Goal: Find contact information: Find contact information

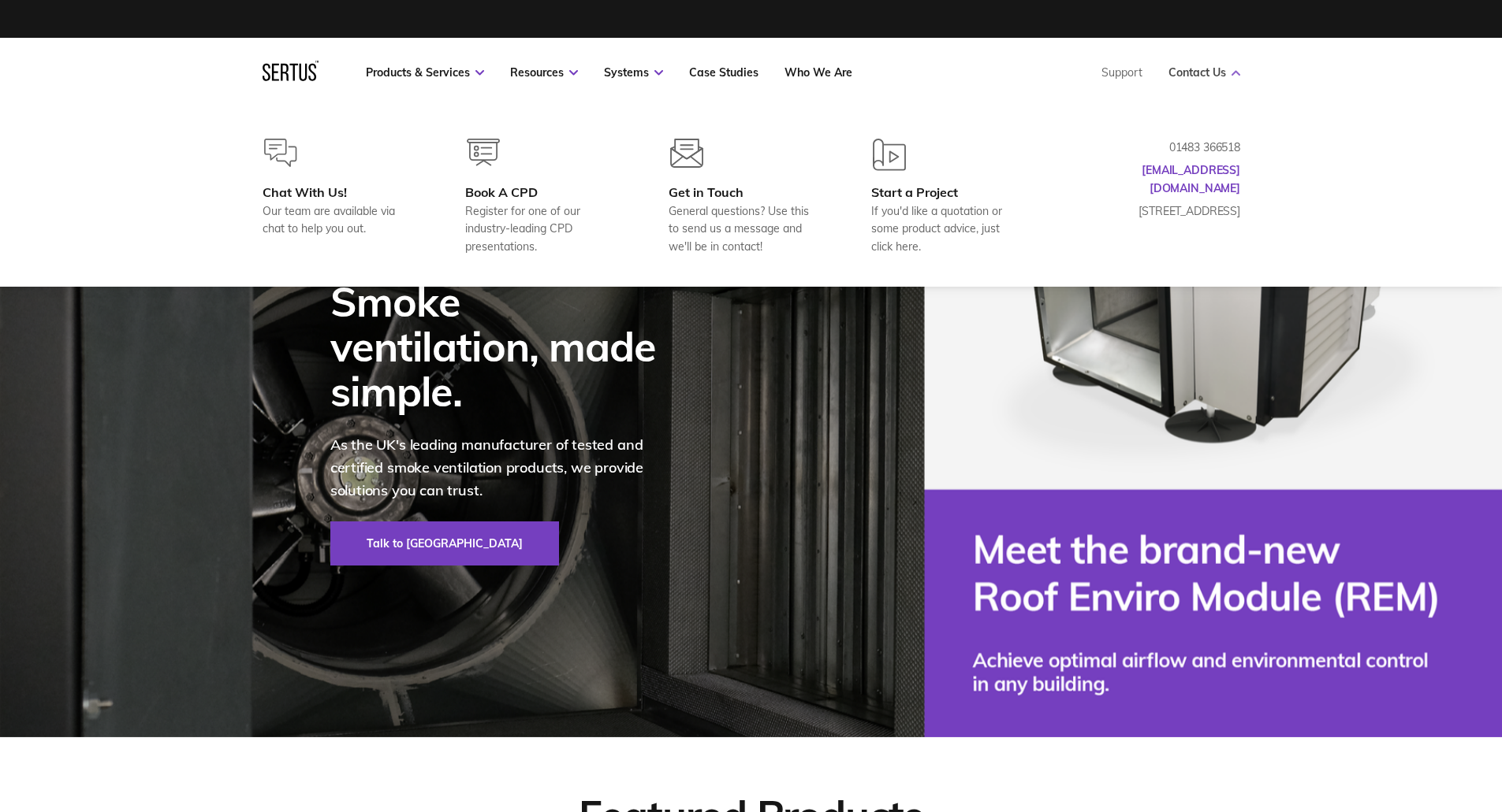
click at [1209, 71] on link "Contact Us" at bounding box center [1204, 72] width 71 height 14
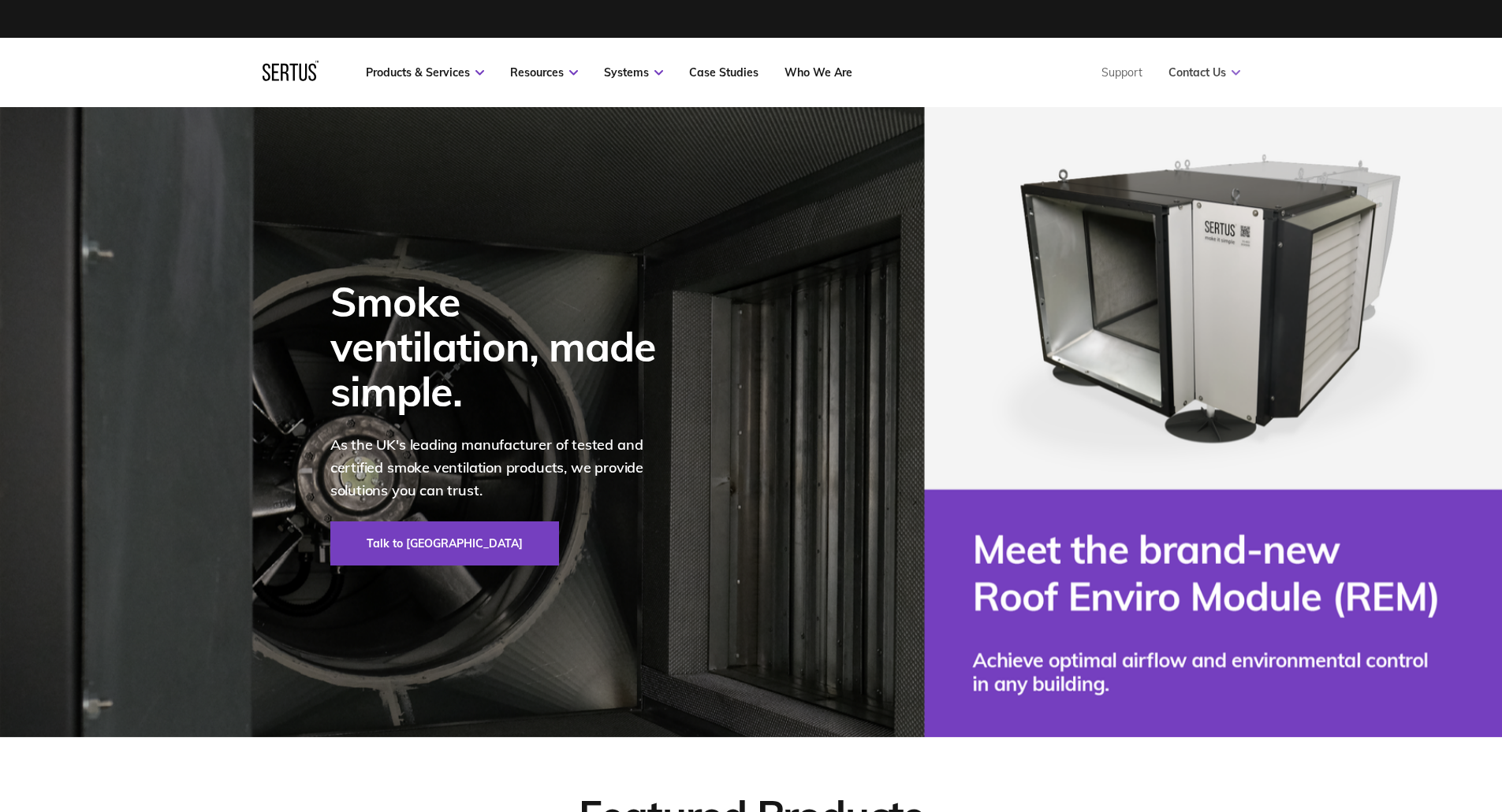
click at [1209, 71] on link "Contact Us" at bounding box center [1204, 72] width 71 height 14
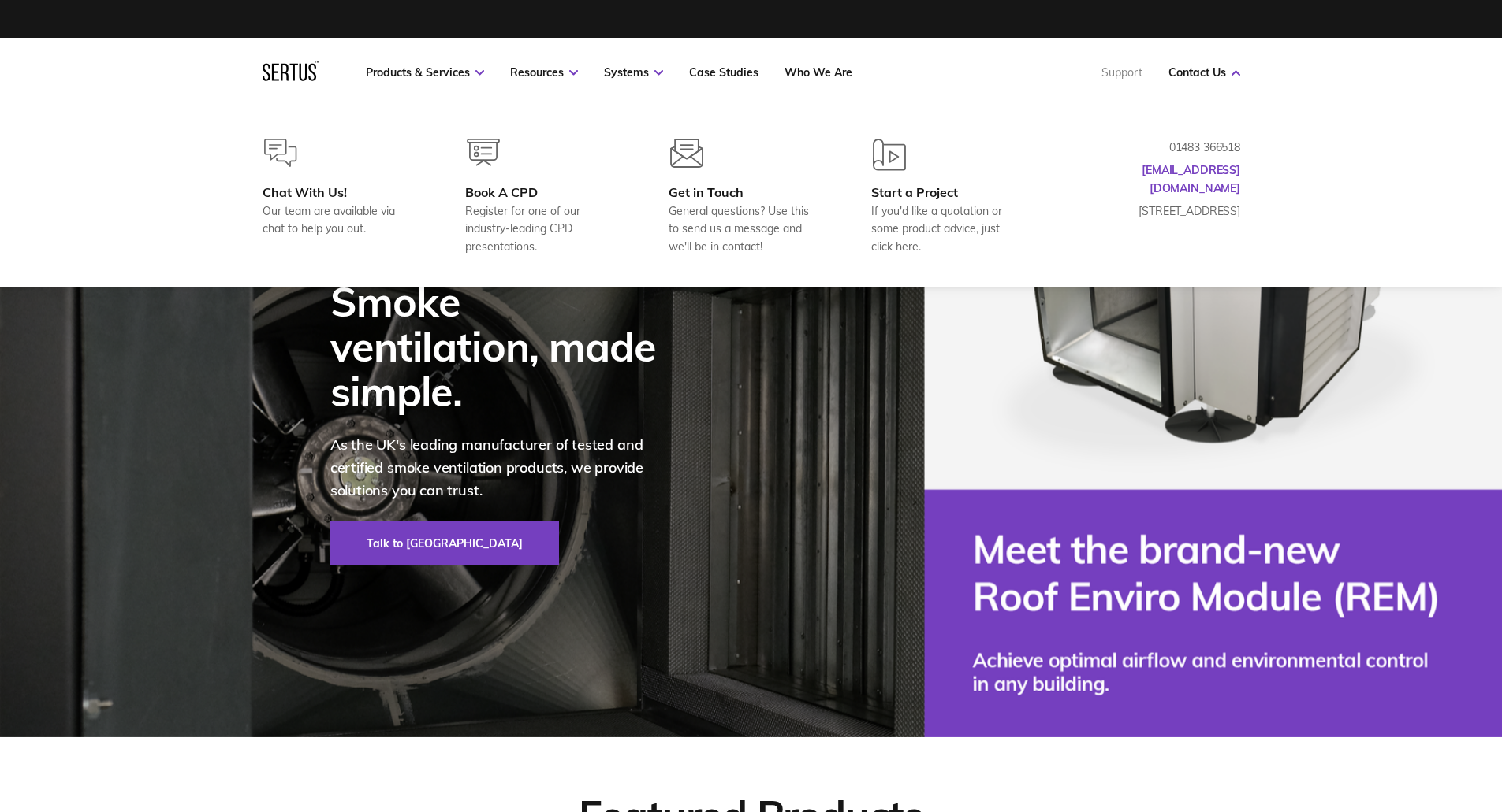
click at [1133, 70] on link "Support" at bounding box center [1121, 72] width 41 height 14
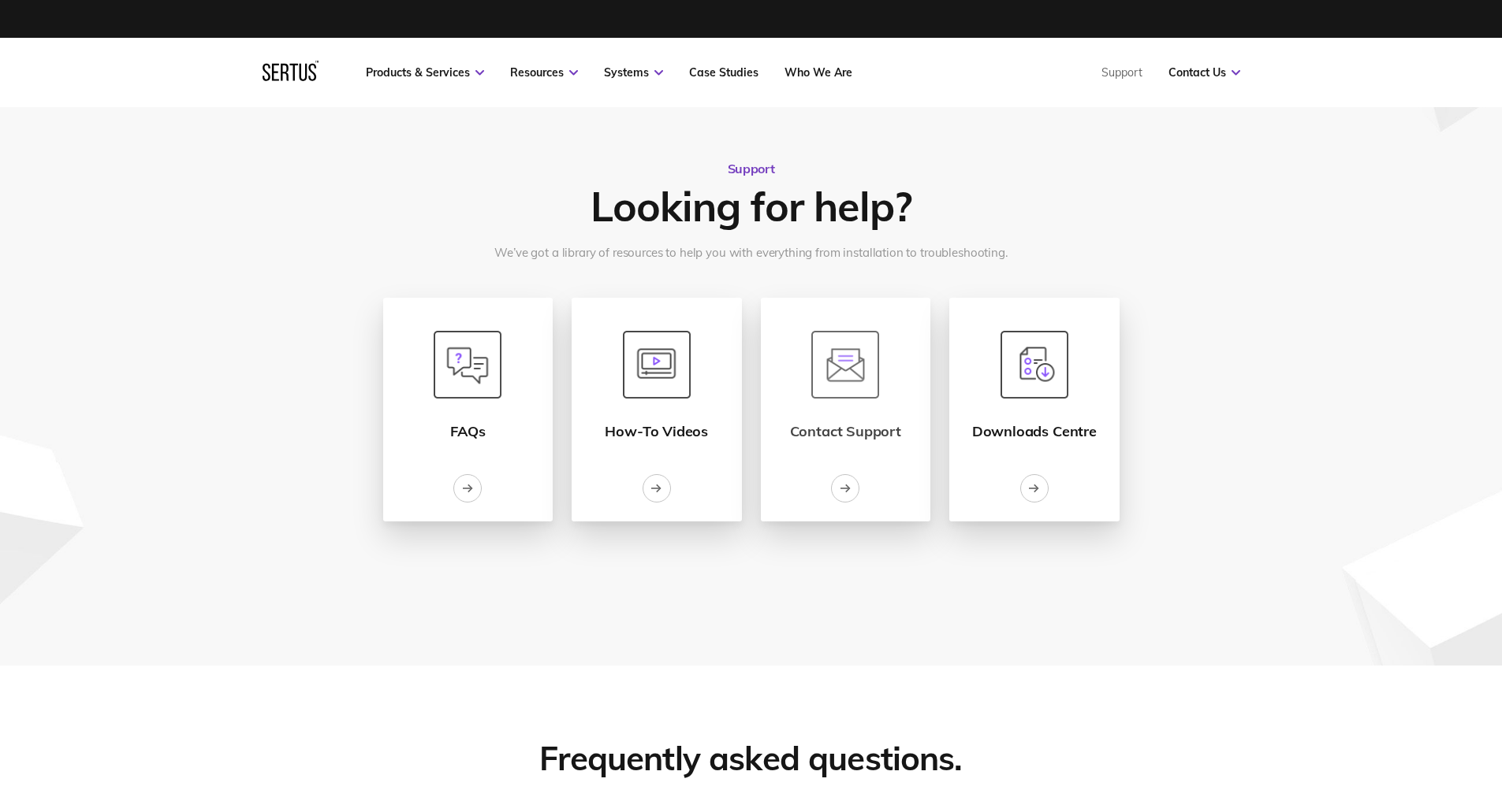
click at [826, 398] on img at bounding box center [845, 365] width 68 height 68
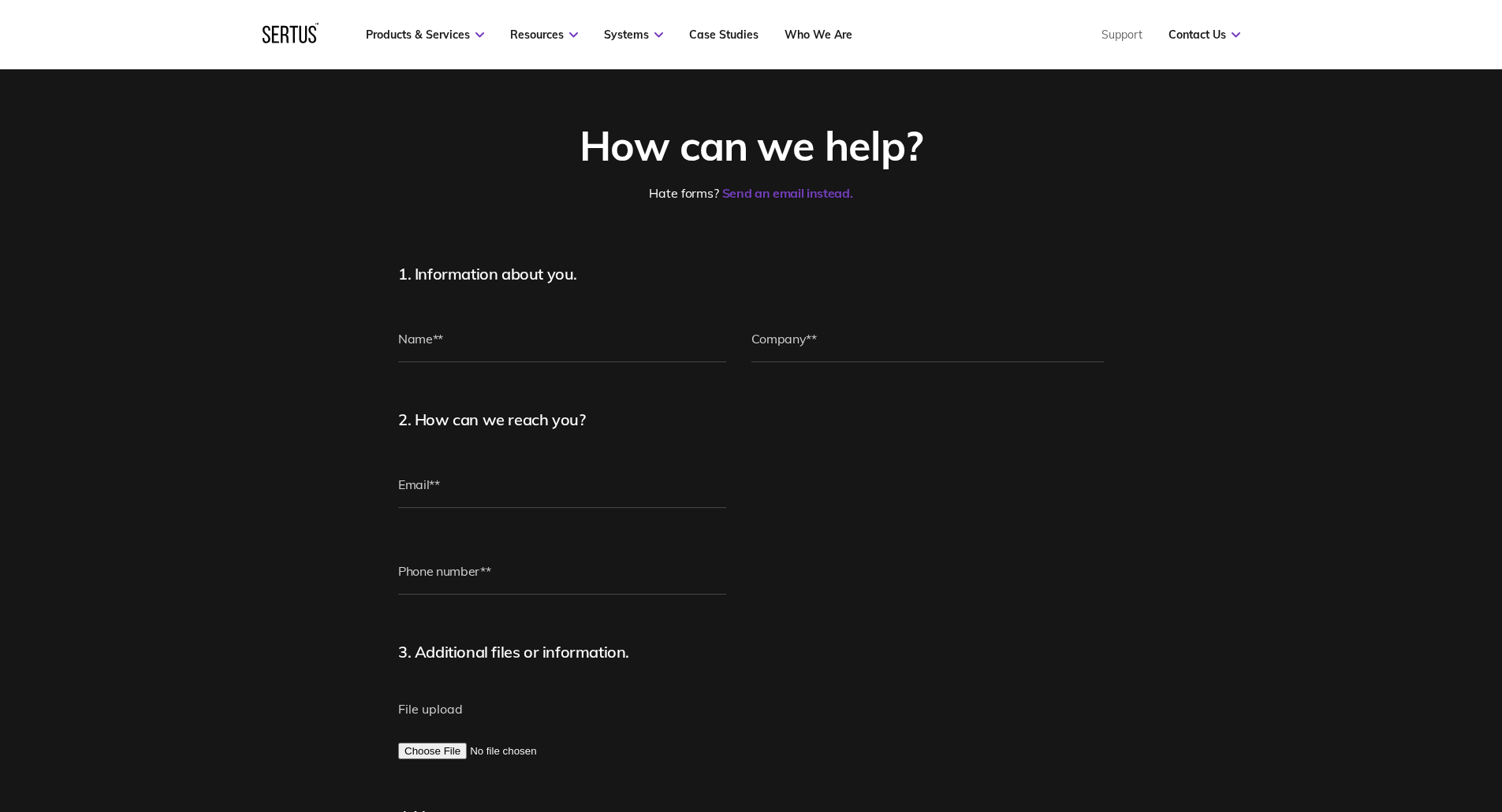
scroll to position [78, 0]
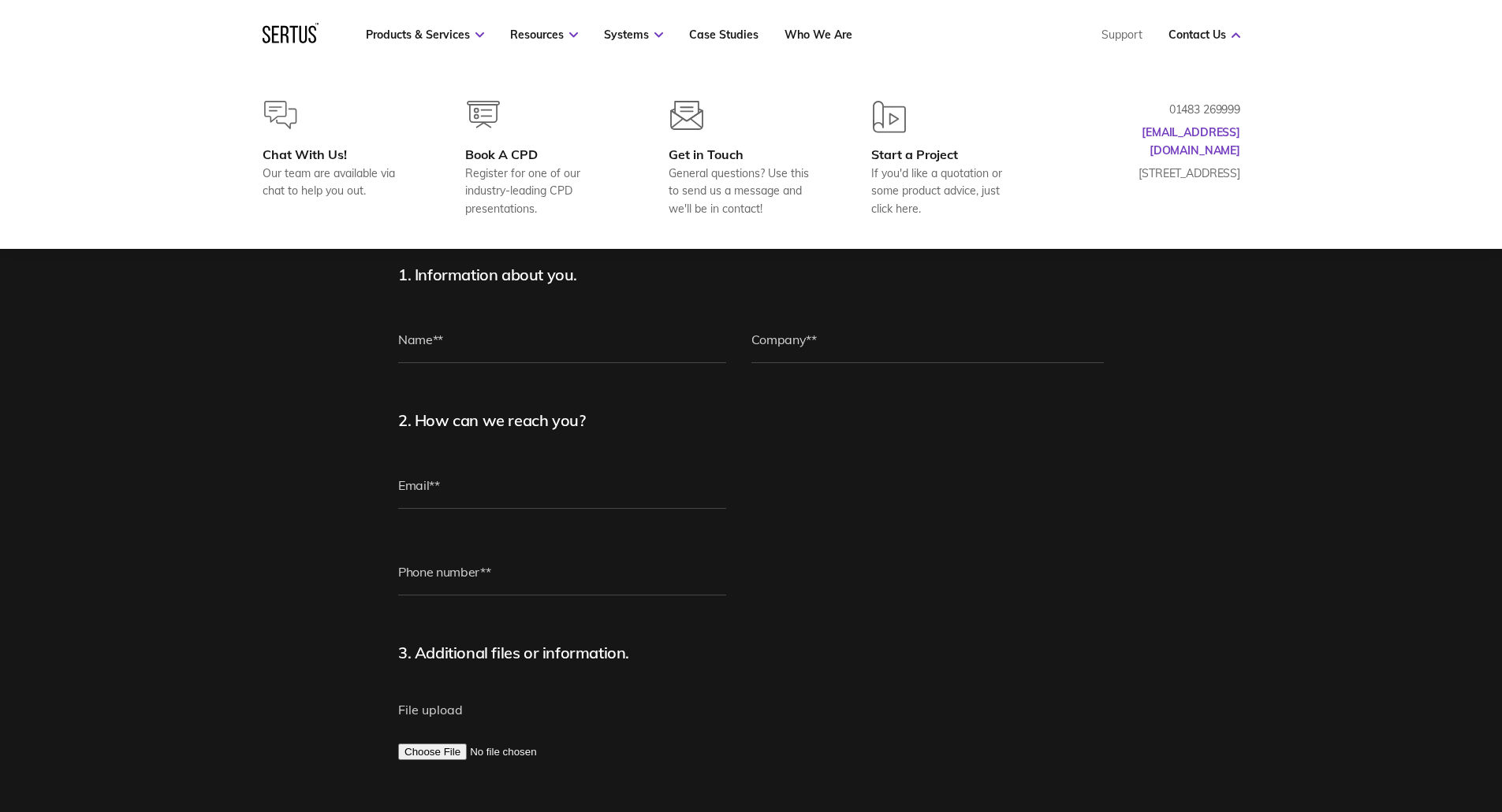
click at [1222, 27] on nav "Products & Services Resources Systems Case Studies Who We Are Support Contact U…" at bounding box center [751, 35] width 977 height 70
drag, startPoint x: 1218, startPoint y: 135, endPoint x: 1140, endPoint y: 127, distance: 78.4
click at [1170, 128] on div "Chat With Us! Our team are available via chat to help you out. Book A CPD Regis…" at bounding box center [751, 159] width 1041 height 117
drag, startPoint x: 1138, startPoint y: 127, endPoint x: 1213, endPoint y: 138, distance: 75.8
click at [1196, 135] on p "[EMAIL_ADDRESS][DOMAIN_NAME]" at bounding box center [1161, 141] width 158 height 36
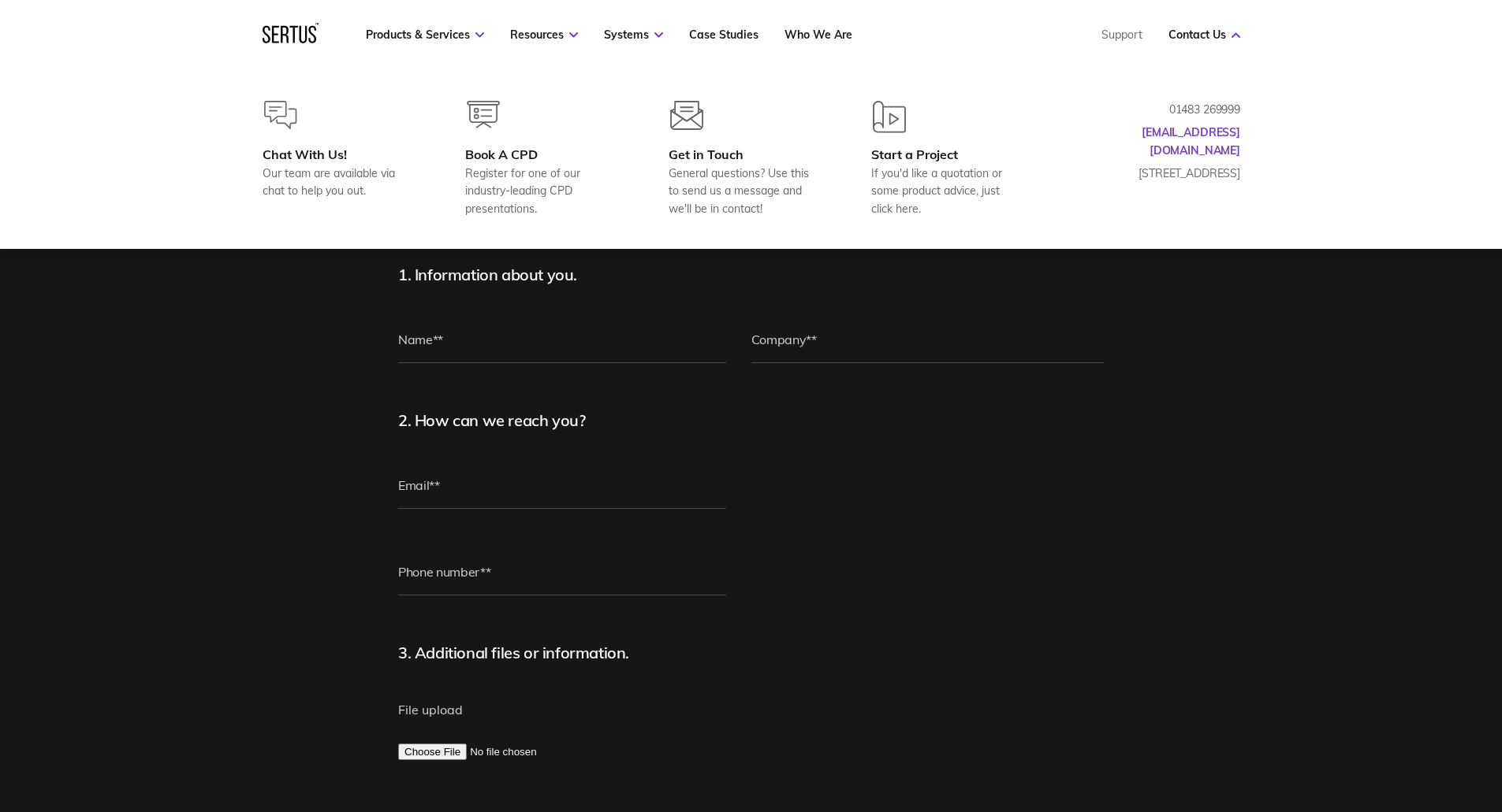
drag, startPoint x: 1334, startPoint y: 147, endPoint x: 1268, endPoint y: 136, distance: 66.9
click at [1332, 147] on div "Chat With Us! Our team are available via chat to help you out. Book A CPD Regis…" at bounding box center [751, 159] width 1502 height 179
drag, startPoint x: 1196, startPoint y: 133, endPoint x: 1363, endPoint y: 107, distance: 169.0
click at [1390, 107] on div "Chat With Us! Our team are available via chat to help you out. Book A CPD Regis…" at bounding box center [751, 159] width 1502 height 179
drag, startPoint x: 1243, startPoint y: 133, endPoint x: 1154, endPoint y: 134, distance: 89.0
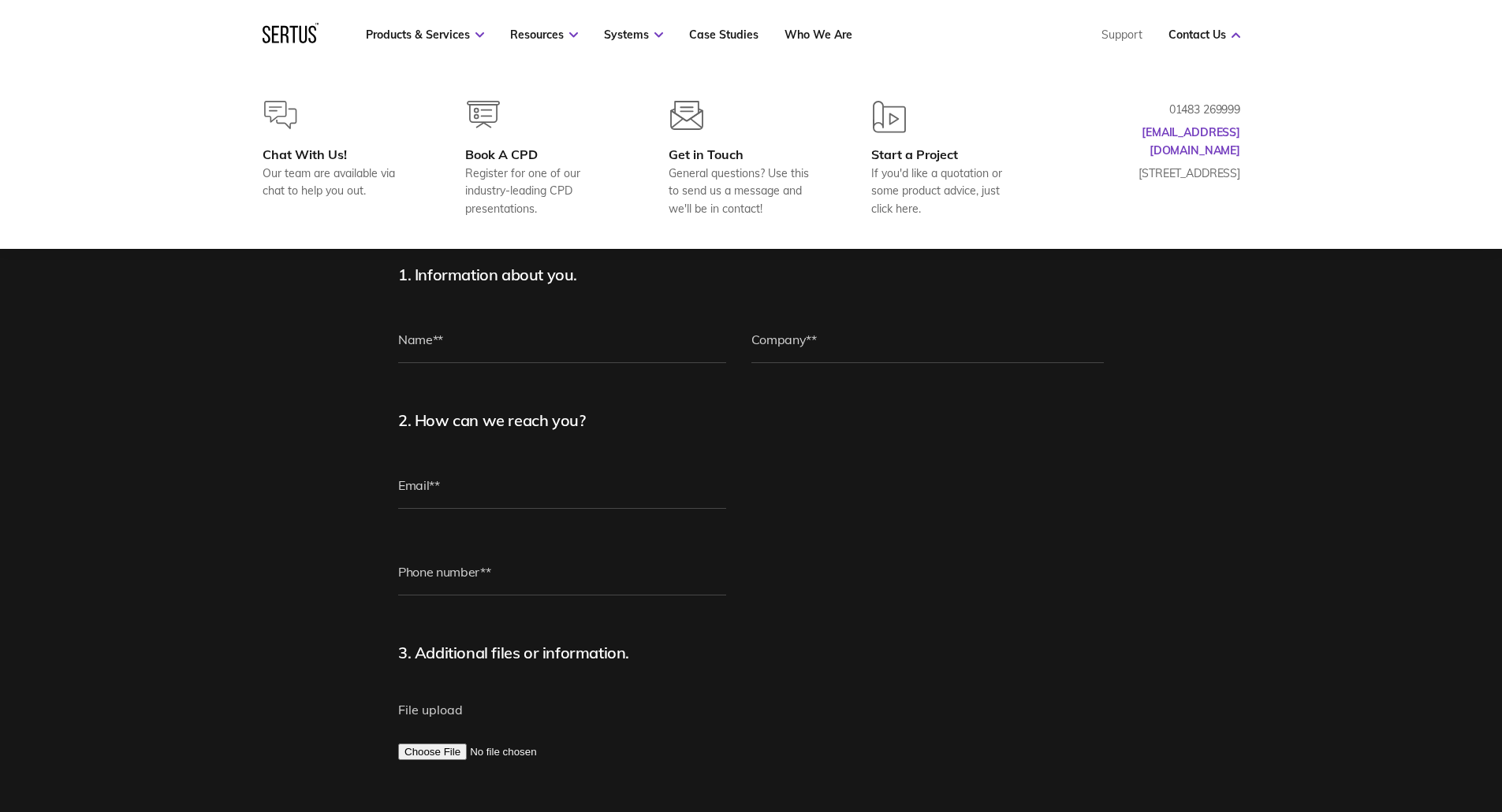
click at [1154, 134] on div "Chat With Us! Our team are available via chat to help you out. Book A CPD Regis…" at bounding box center [751, 159] width 1041 height 117
